Goal: Information Seeking & Learning: Compare options

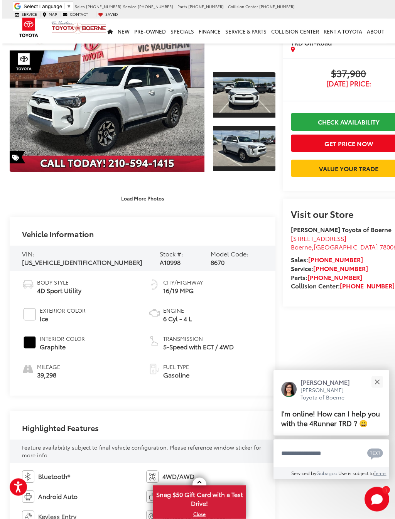
scroll to position [62, 0]
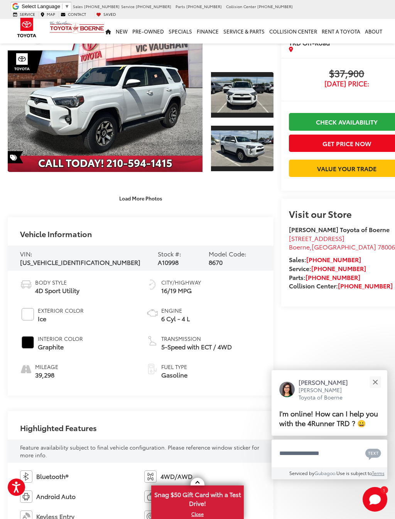
click at [379, 374] on button "Close" at bounding box center [375, 382] width 17 height 17
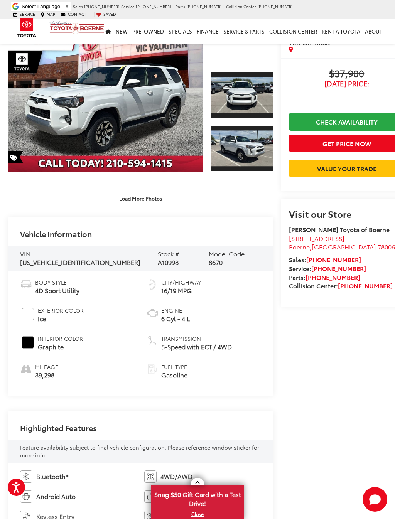
click at [348, 378] on div "Gold Certified 2024 Toyota 4Runner TRD Off-Road Copy Link Share Print Buy $37,9…" at bounding box center [342, 230] width 139 height 485
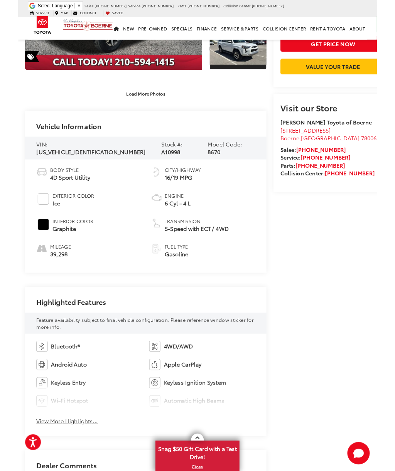
scroll to position [0, 0]
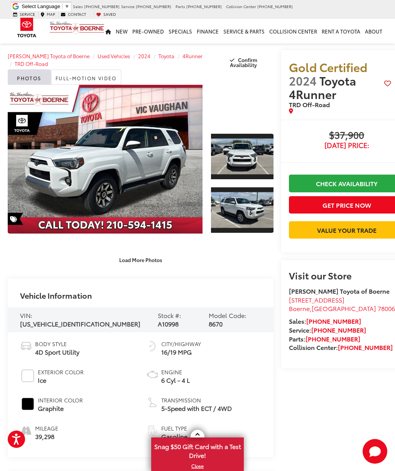
click at [173, 183] on link "Expand Photo 0" at bounding box center [105, 159] width 195 height 149
click at [0, 0] on img "2024 Toyota 4Runner TRD Off-Road 0" at bounding box center [0, 0] width 0 height 0
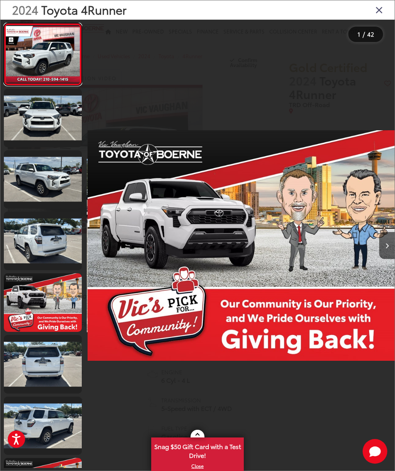
scroll to position [0, 1230]
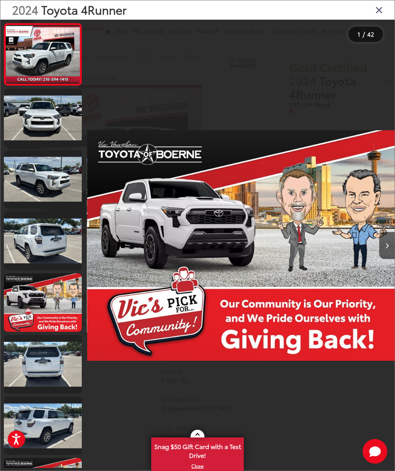
click at [385, 251] on button "Next image" at bounding box center [386, 245] width 15 height 27
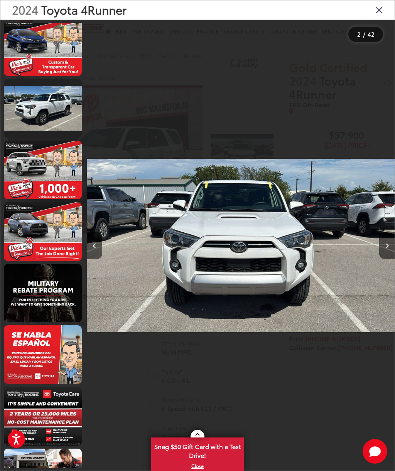
scroll to position [2105, 0]
click at [391, 247] on button "Next image" at bounding box center [386, 245] width 15 height 27
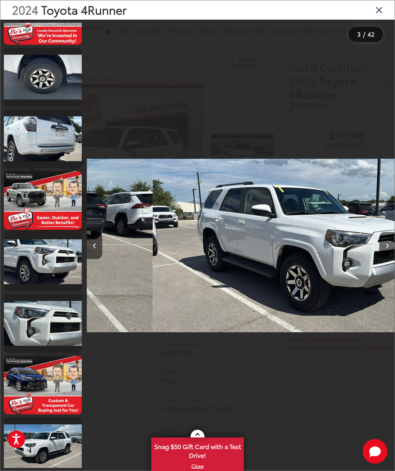
scroll to position [0, 615]
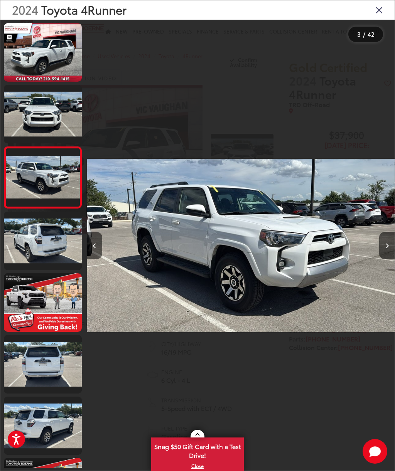
click at [385, 248] on icon "Next image" at bounding box center [386, 245] width 3 height 5
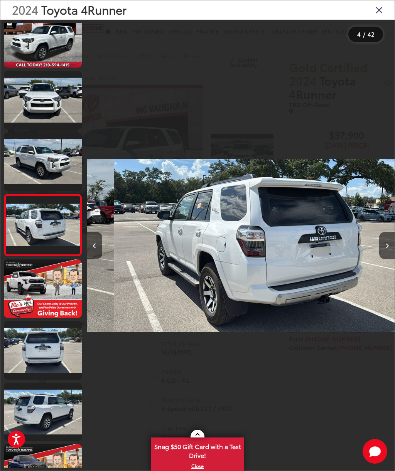
scroll to position [16, 0]
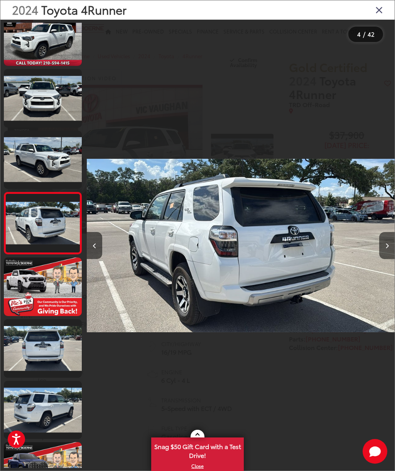
click at [386, 250] on button "Next image" at bounding box center [386, 245] width 15 height 27
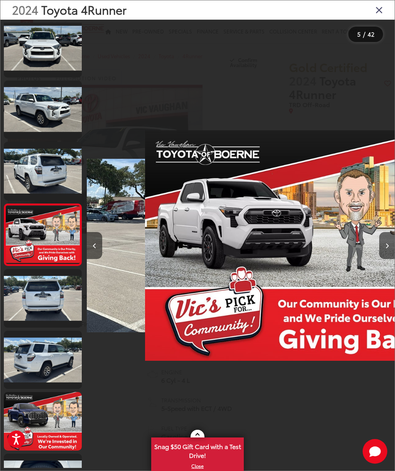
scroll to position [0, 1230]
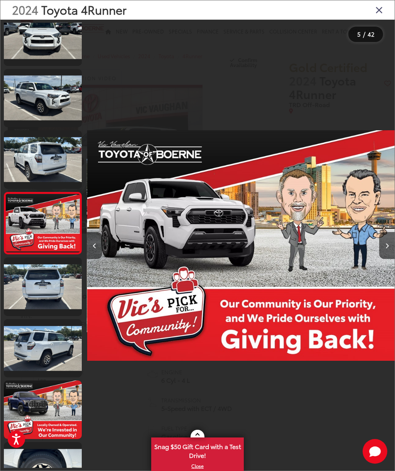
click at [389, 252] on button "Next image" at bounding box center [386, 245] width 15 height 27
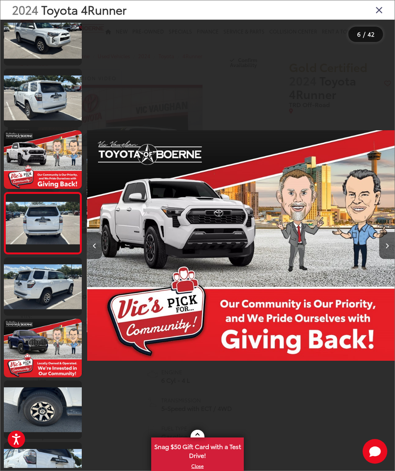
click at [380, 7] on icon "Close gallery" at bounding box center [379, 10] width 8 height 10
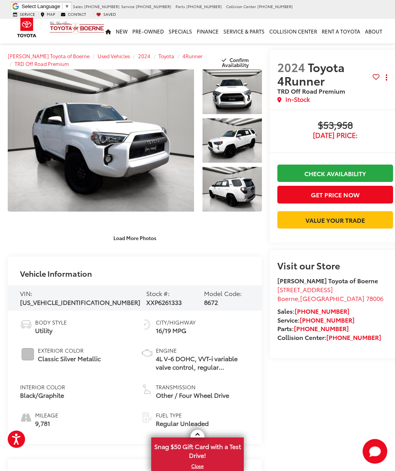
scroll to position [0, 6]
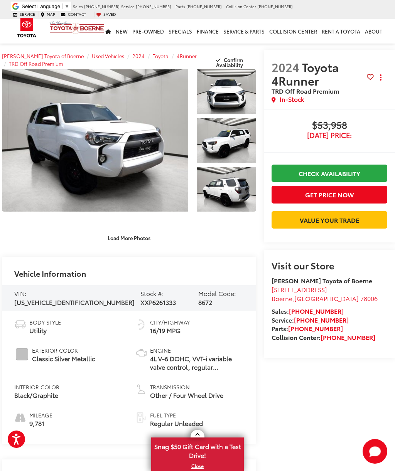
click at [155, 169] on link "Expand Photo 0" at bounding box center [95, 140] width 186 height 142
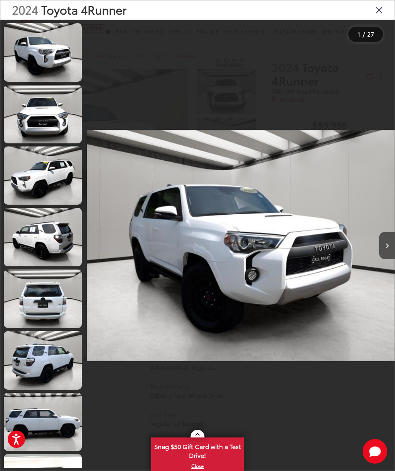
click at [155, 171] on div at bounding box center [125, 246] width 77 height 452
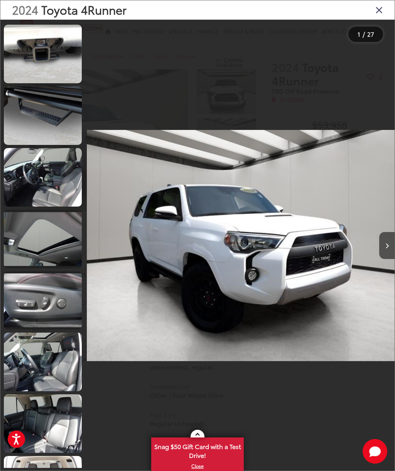
scroll to position [447, 0]
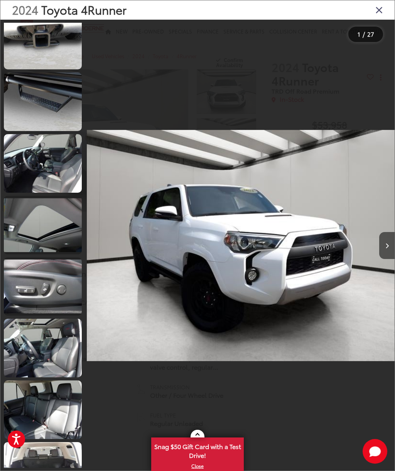
click at [52, 167] on link at bounding box center [43, 163] width 78 height 59
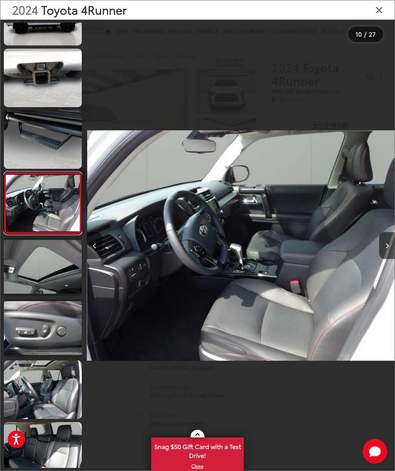
scroll to position [386, 0]
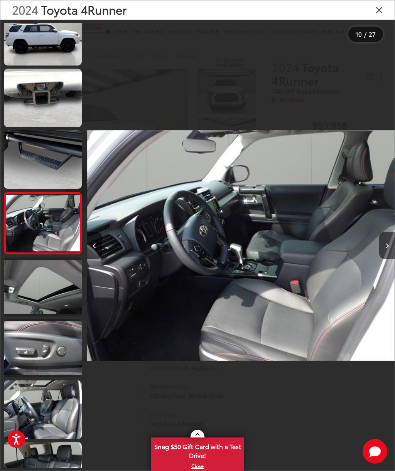
click at [253, 265] on img "2024 Toyota 4Runner TRD Off Road Premium 9" at bounding box center [241, 246] width 308 height 424
click at [254, 268] on img "2024 Toyota 4Runner TRD Off Road Premium 9" at bounding box center [241, 246] width 308 height 424
click at [390, 248] on button "Next image" at bounding box center [386, 245] width 15 height 27
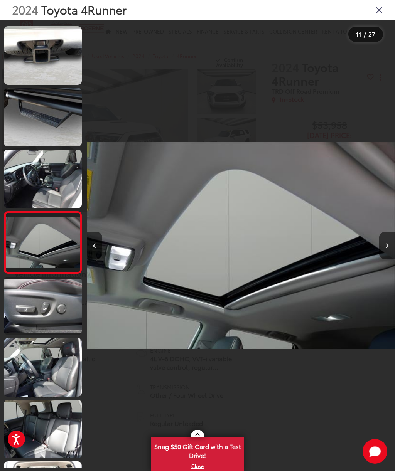
scroll to position [447, 0]
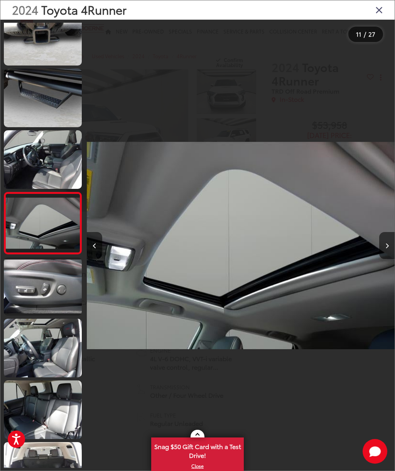
click at [387, 249] on button "Next image" at bounding box center [386, 245] width 15 height 27
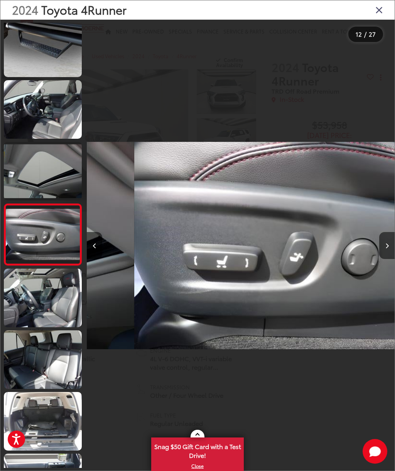
scroll to position [509, 0]
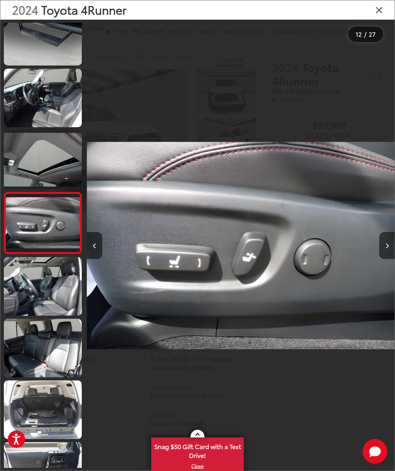
click at [383, 246] on button "Next image" at bounding box center [386, 245] width 15 height 27
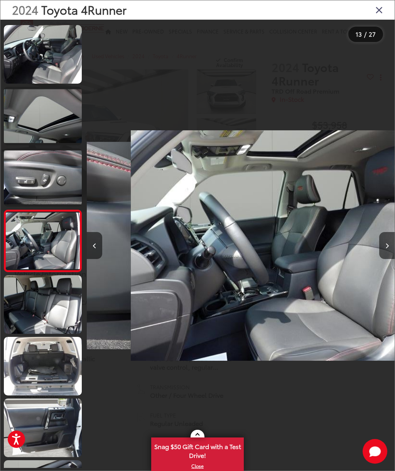
scroll to position [570, 0]
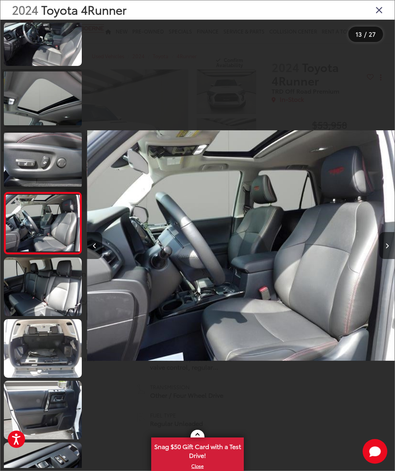
click at [386, 245] on icon "Next image" at bounding box center [386, 245] width 3 height 5
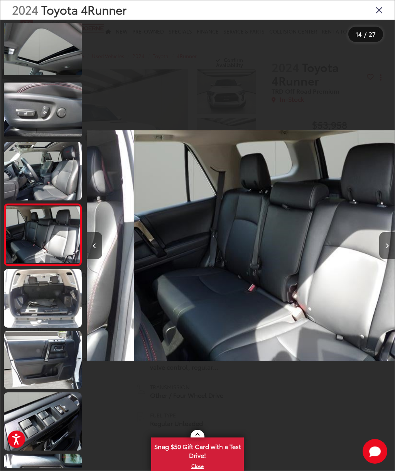
scroll to position [632, 0]
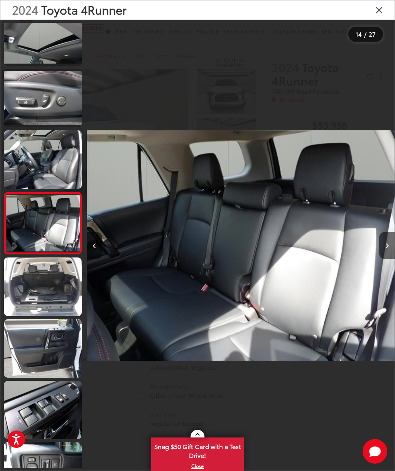
click at [386, 242] on button "Next image" at bounding box center [386, 245] width 15 height 27
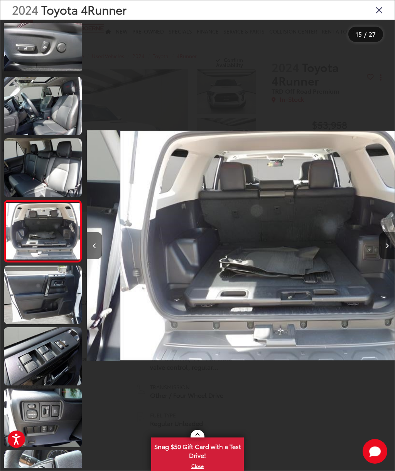
scroll to position [694, 0]
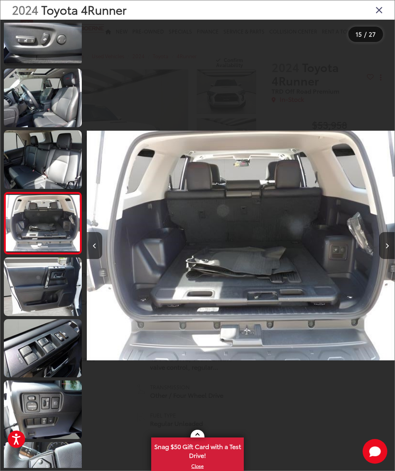
click at [388, 244] on icon "Next image" at bounding box center [386, 245] width 3 height 5
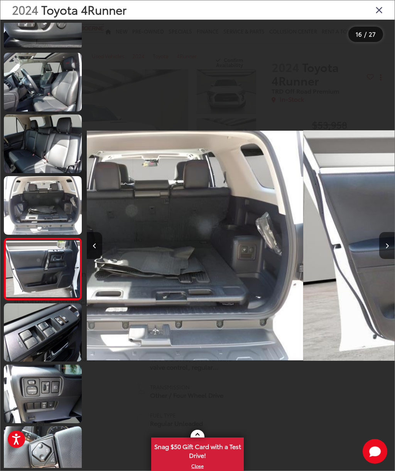
scroll to position [0, 0]
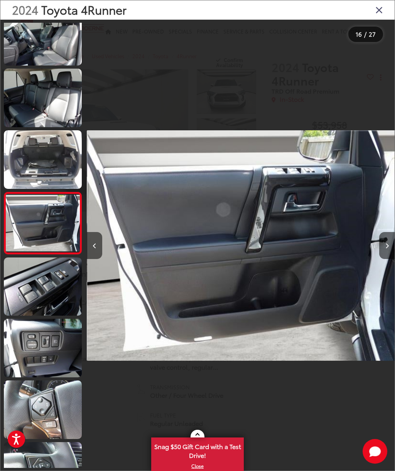
click at [386, 244] on icon "Next image" at bounding box center [386, 245] width 3 height 5
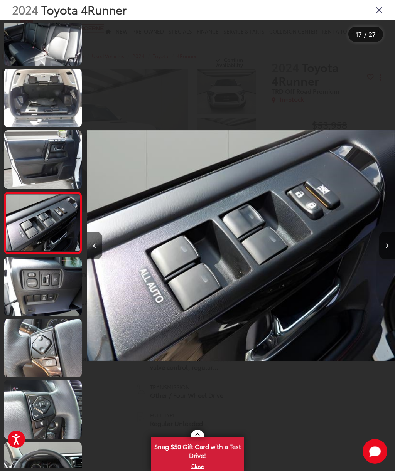
click at [390, 242] on button "Next image" at bounding box center [386, 245] width 15 height 27
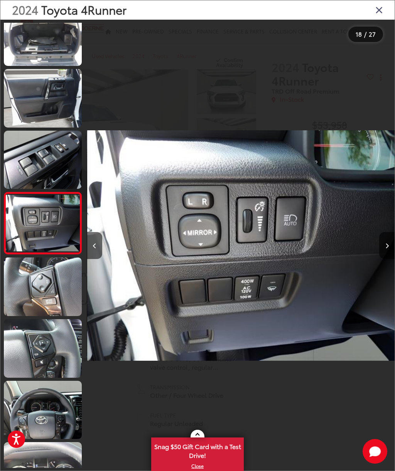
click at [390, 243] on button "Next image" at bounding box center [386, 245] width 15 height 27
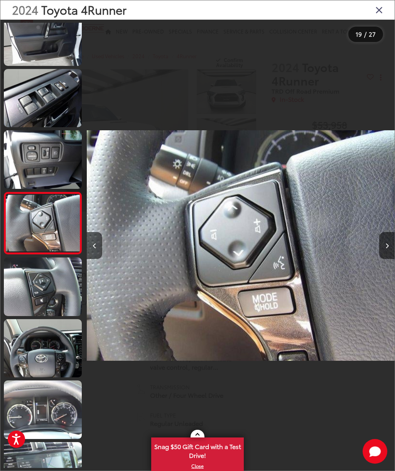
click at [390, 244] on button "Next image" at bounding box center [386, 245] width 15 height 27
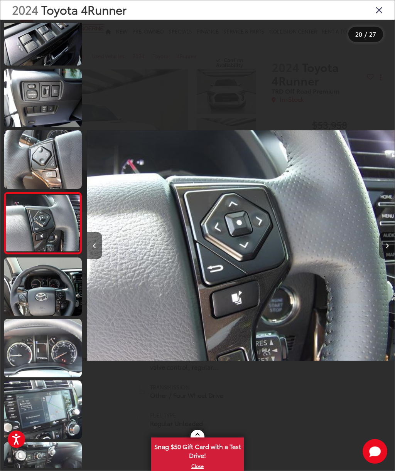
click at [390, 245] on button "Next image" at bounding box center [386, 245] width 15 height 27
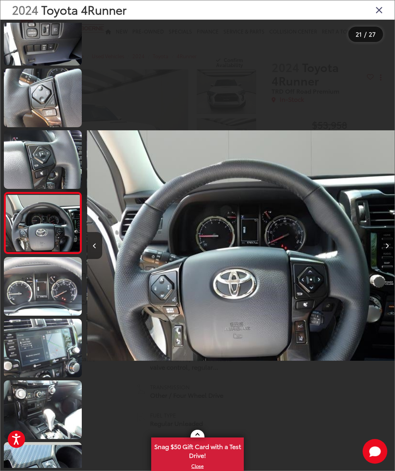
click at [388, 246] on icon "Next image" at bounding box center [386, 245] width 3 height 5
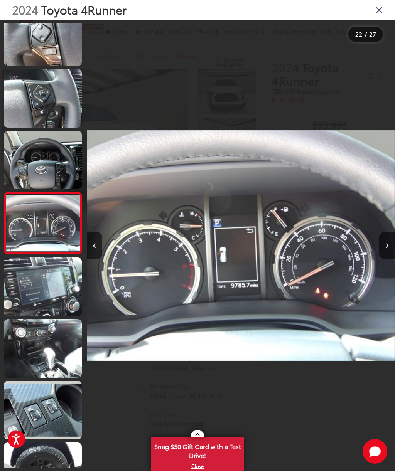
click at [389, 245] on button "Next image" at bounding box center [386, 245] width 15 height 27
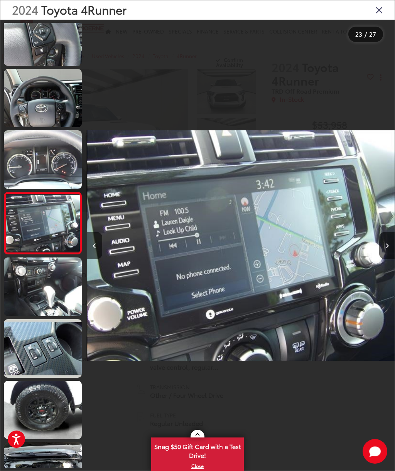
click at [391, 245] on button "Next image" at bounding box center [386, 245] width 15 height 27
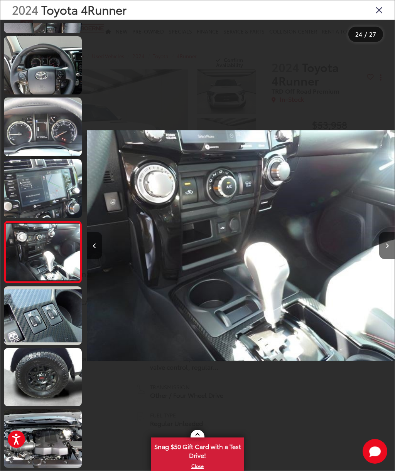
click at [390, 245] on button "Next image" at bounding box center [386, 245] width 15 height 27
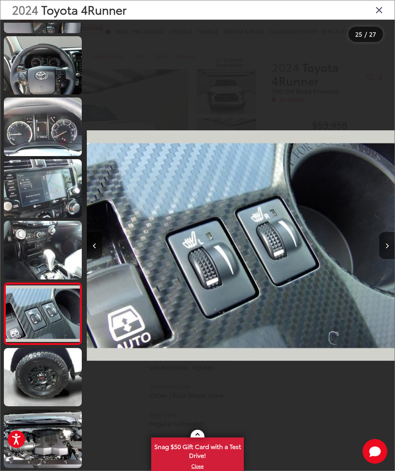
click at [391, 245] on button "Next image" at bounding box center [386, 245] width 15 height 27
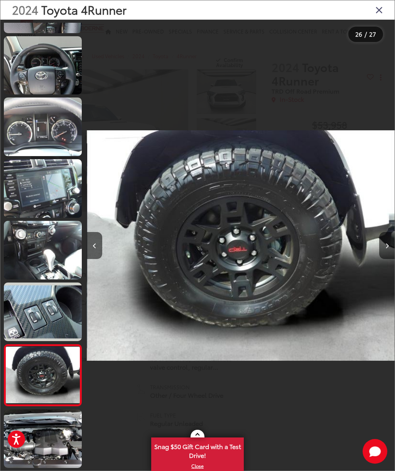
click at [392, 243] on button "Next image" at bounding box center [386, 245] width 15 height 27
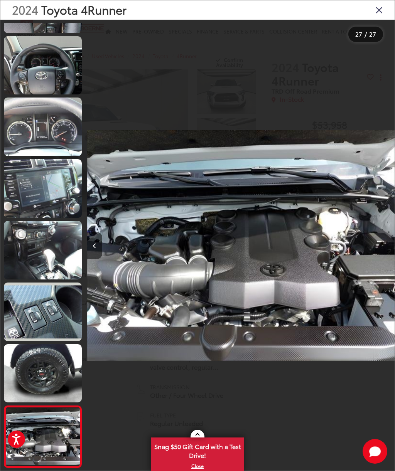
click at [392, 242] on div at bounding box center [356, 246] width 77 height 452
click at [390, 243] on div at bounding box center [356, 246] width 77 height 452
click at [53, 257] on link at bounding box center [43, 250] width 78 height 59
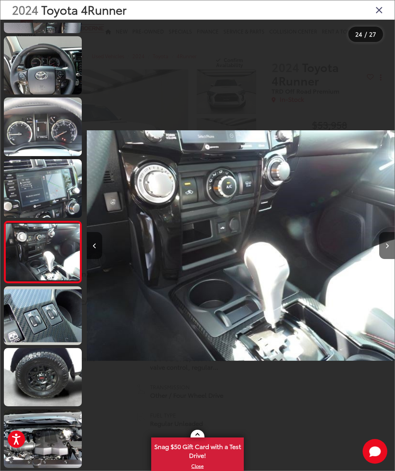
click at [237, 279] on img "2024 Toyota 4Runner TRD Off Road Premium 23" at bounding box center [241, 246] width 308 height 424
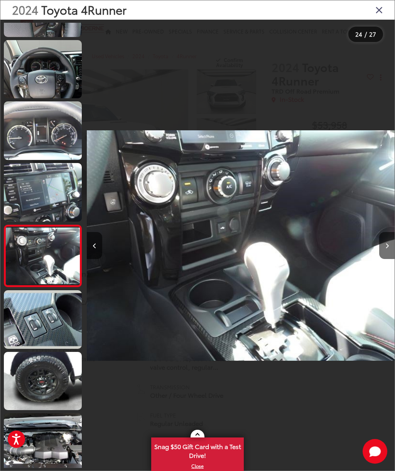
click at [219, 251] on img "2024 Toyota 4Runner TRD Off Road Premium 23" at bounding box center [241, 246] width 308 height 424
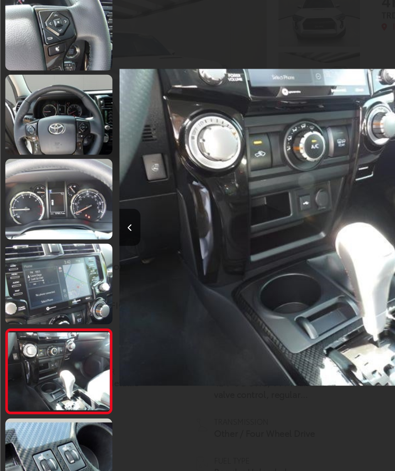
click at [95, 232] on button "Previous image" at bounding box center [94, 245] width 15 height 27
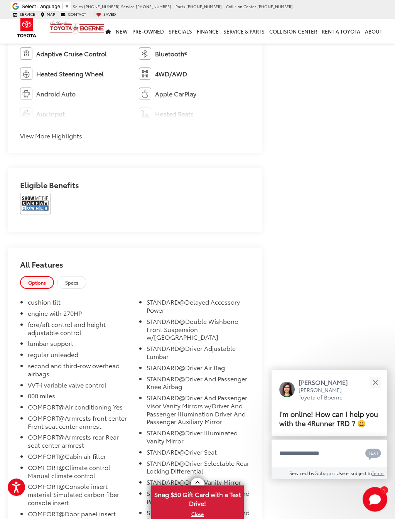
scroll to position [473, 0]
click at [378, 374] on button "Close" at bounding box center [375, 382] width 17 height 17
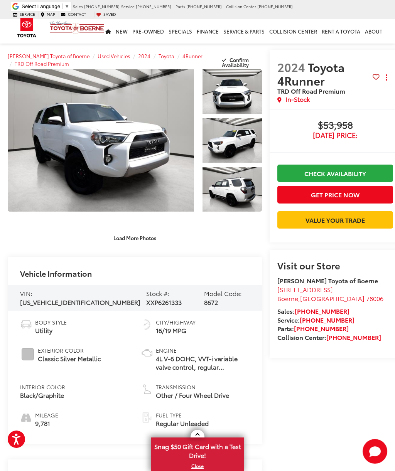
scroll to position [0, 6]
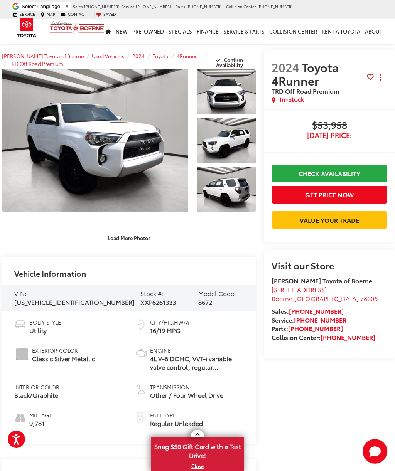
click at [165, 176] on link "Expand Photo 0" at bounding box center [95, 140] width 186 height 142
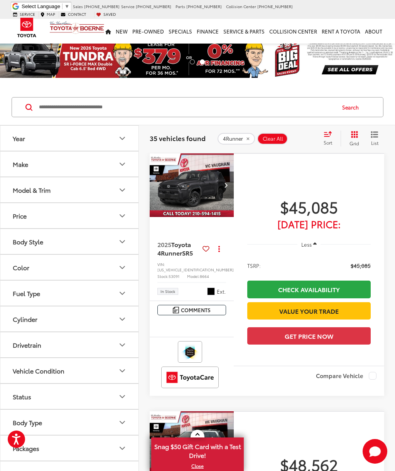
click at [85, 139] on button "Year" at bounding box center [69, 138] width 139 height 25
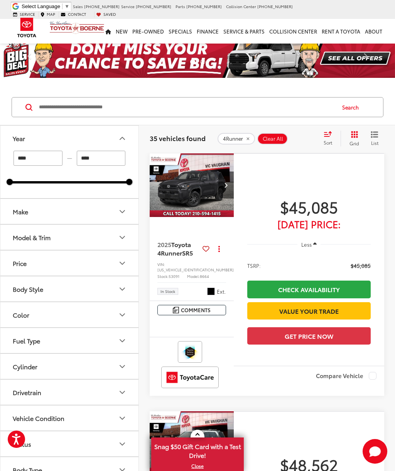
click at [51, 159] on input "****" at bounding box center [38, 158] width 49 height 15
type input "****"
click at [121, 162] on input "****" at bounding box center [101, 158] width 49 height 15
click at [118, 159] on input "****" at bounding box center [101, 158] width 49 height 15
type input "****"
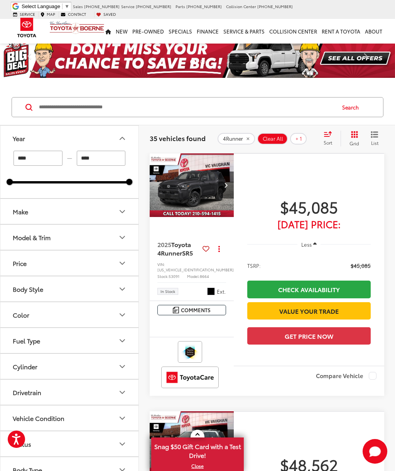
click at [77, 138] on button "Year" at bounding box center [69, 138] width 139 height 25
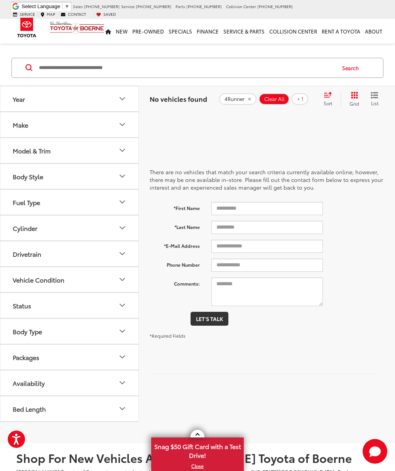
click at [90, 144] on button "Model & Trim" at bounding box center [69, 150] width 139 height 25
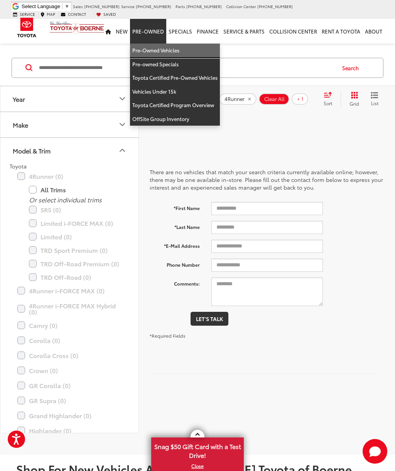
click at [158, 44] on link "Pre-Owned Vehicles" at bounding box center [175, 51] width 90 height 14
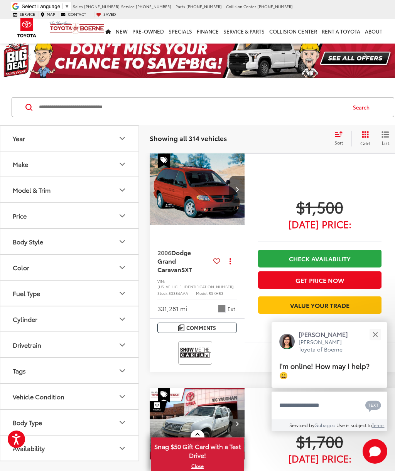
click at [87, 169] on button "Make" at bounding box center [69, 164] width 139 height 25
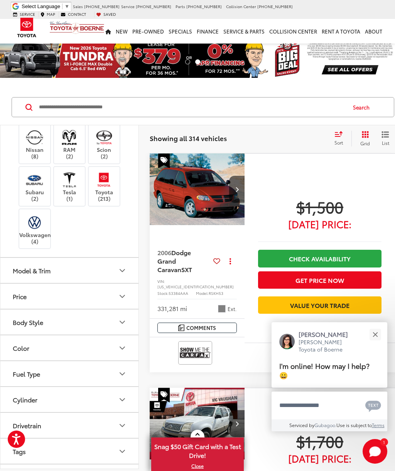
scroll to position [257, 0]
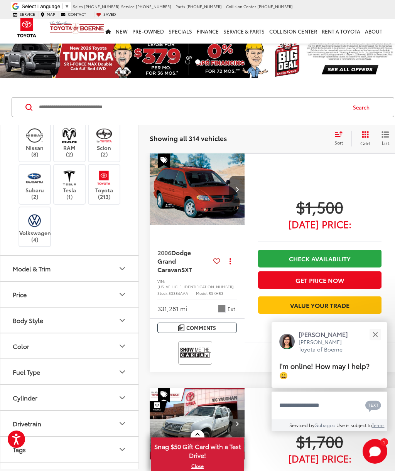
click at [108, 187] on img at bounding box center [103, 178] width 21 height 18
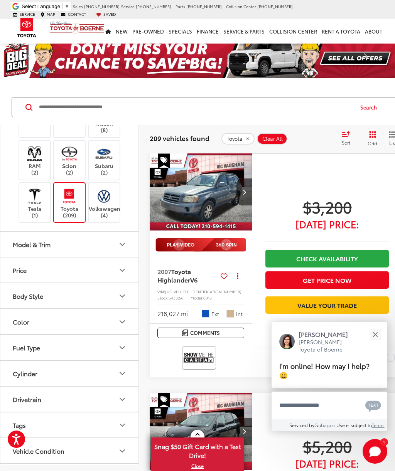
click at [94, 257] on button "Model & Trim" at bounding box center [69, 244] width 139 height 25
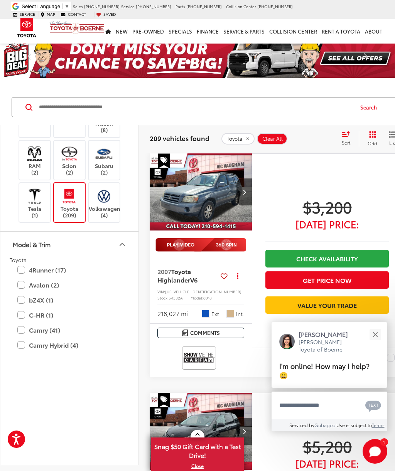
click at [51, 277] on label "4Runner (17)" at bounding box center [69, 270] width 104 height 14
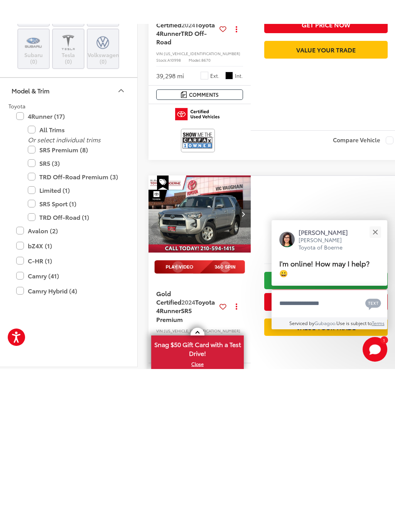
scroll to position [1177, 1]
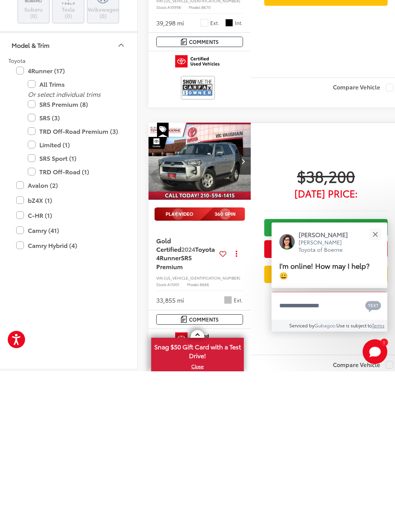
click at [376, 374] on button "Close" at bounding box center [375, 382] width 17 height 17
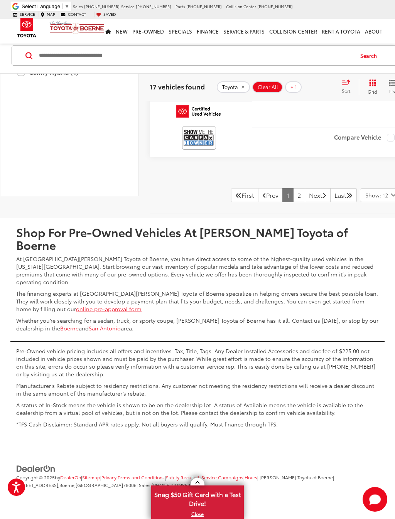
scroll to position [3153, 0]
click at [305, 202] on link "Next" at bounding box center [318, 195] width 26 height 14
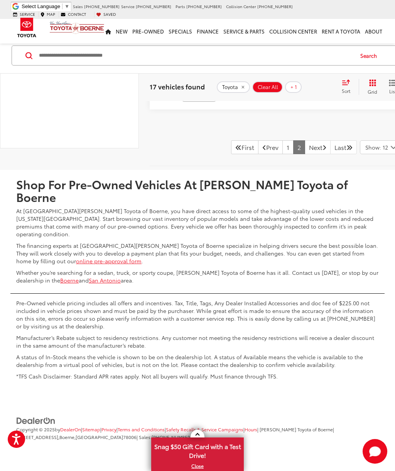
scroll to position [1370, 0]
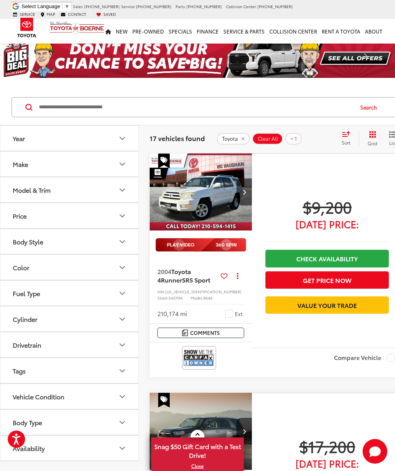
scroll to position [1370, 0]
